Goal: Browse casually: Explore the website without a specific task or goal

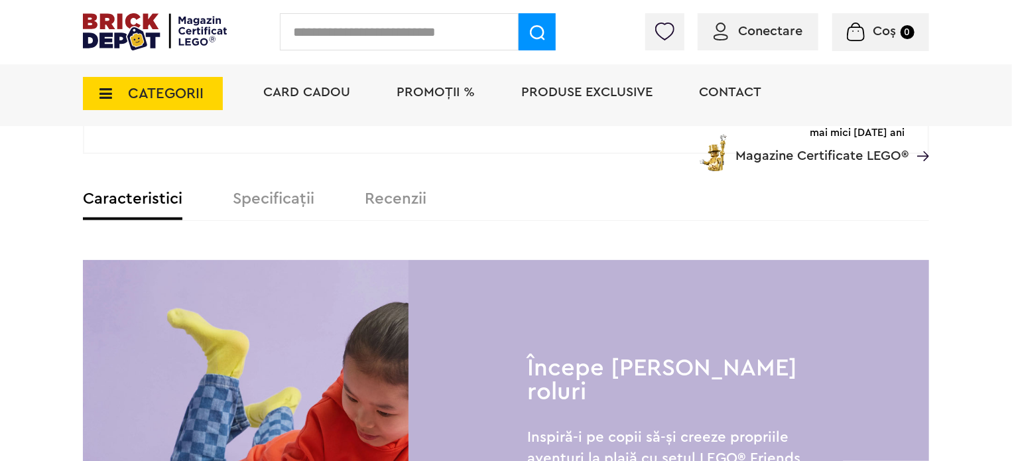
scroll to position [862, 0]
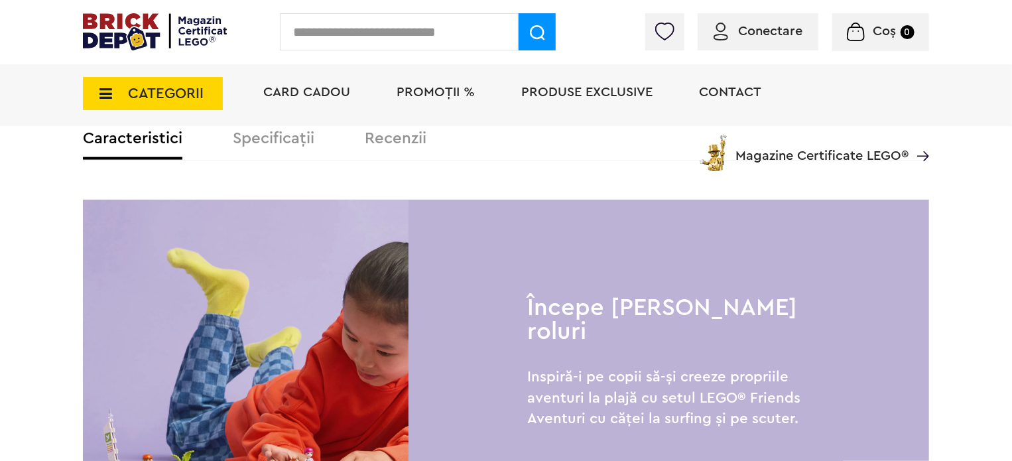
click at [286, 133] on div "Card Cadou PROMOȚII % Produse exclusive Contact Magazine Certificate LEGO®" at bounding box center [589, 116] width 679 height 109
click at [285, 138] on div "Card Cadou PROMOȚII % Produse exclusive Contact Magazine Certificate LEGO®" at bounding box center [589, 116] width 679 height 109
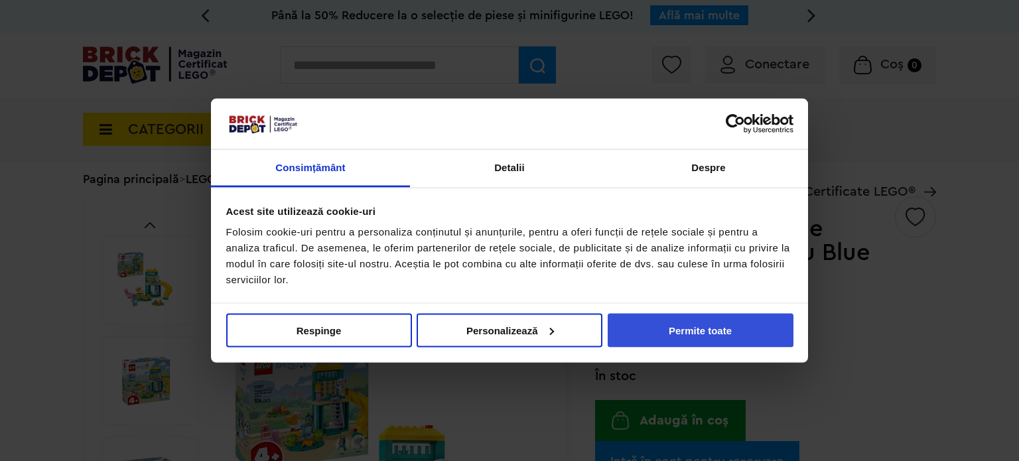
click at [751, 331] on button "Permite toate" at bounding box center [701, 330] width 186 height 34
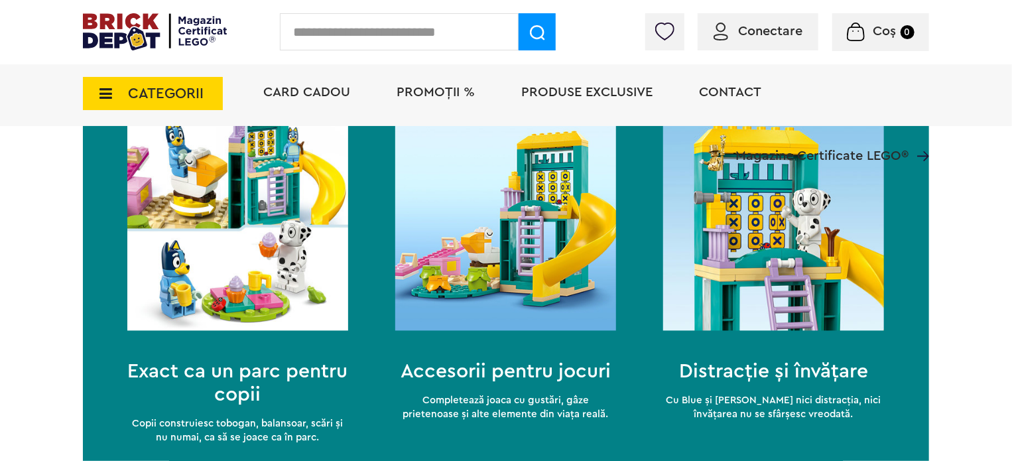
scroll to position [1327, 0]
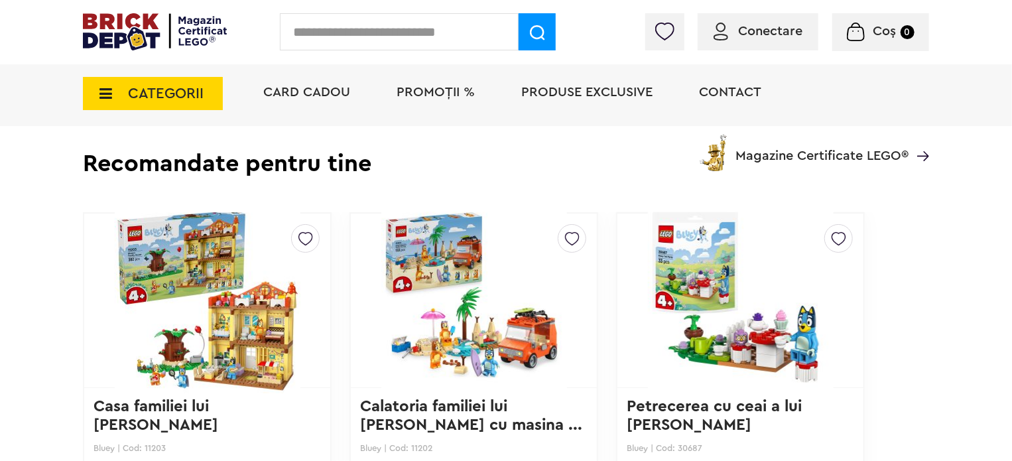
scroll to position [2654, 0]
